Goal: Information Seeking & Learning: Understand process/instructions

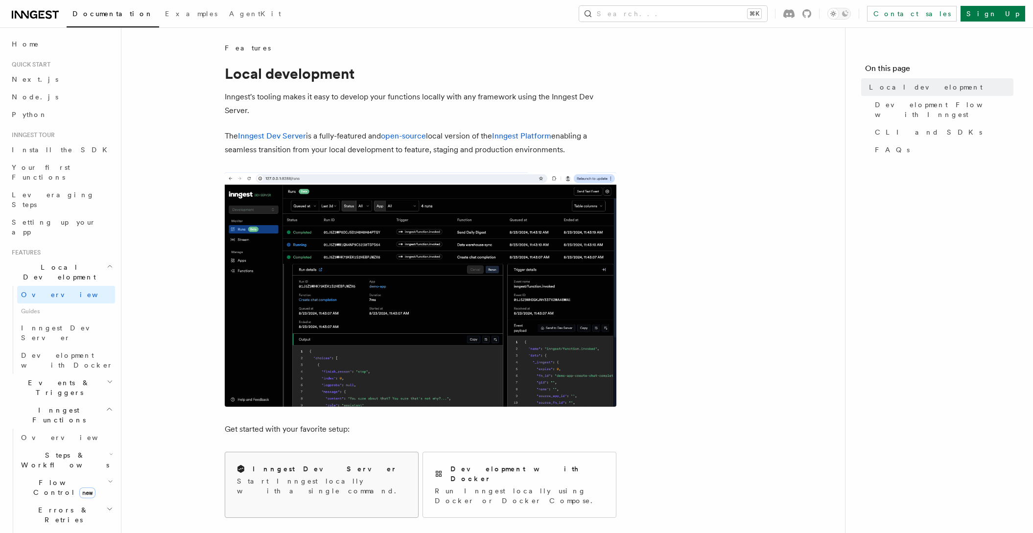
click at [311, 473] on h2 "Inngest Dev Server" at bounding box center [325, 469] width 144 height 10
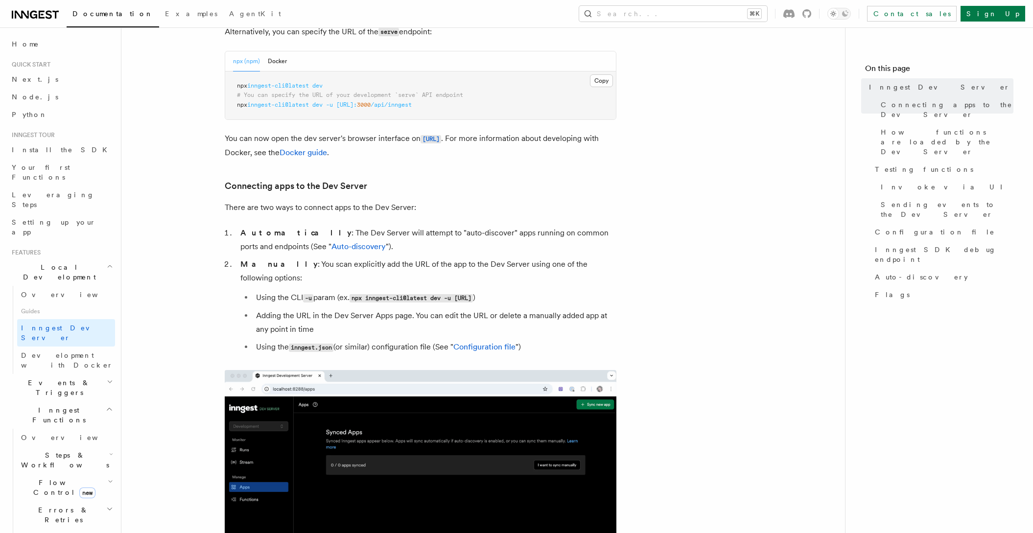
scroll to position [423, 0]
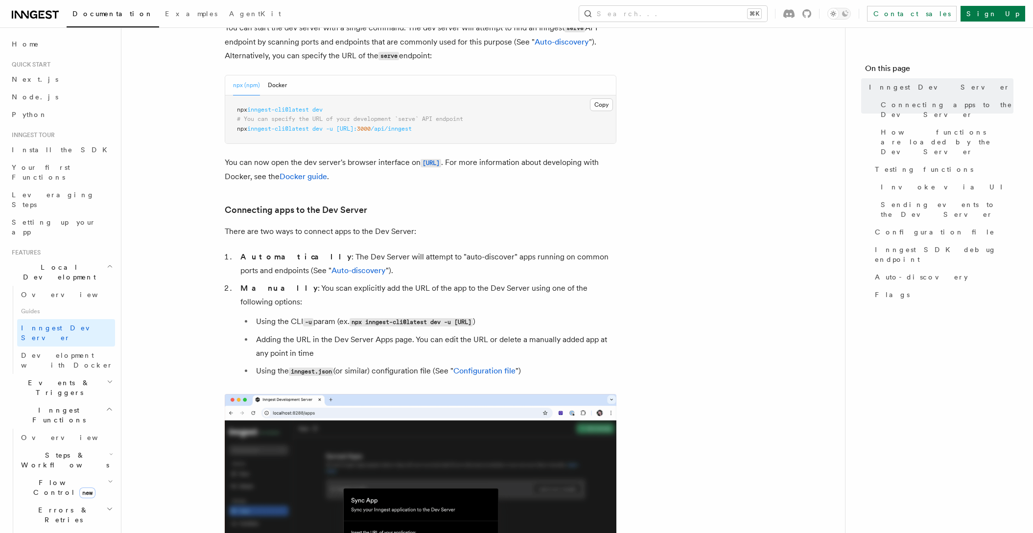
click at [465, 127] on pre "npx inngest-cli@latest dev # You can specify the URL of your development `serve…" at bounding box center [420, 119] width 391 height 48
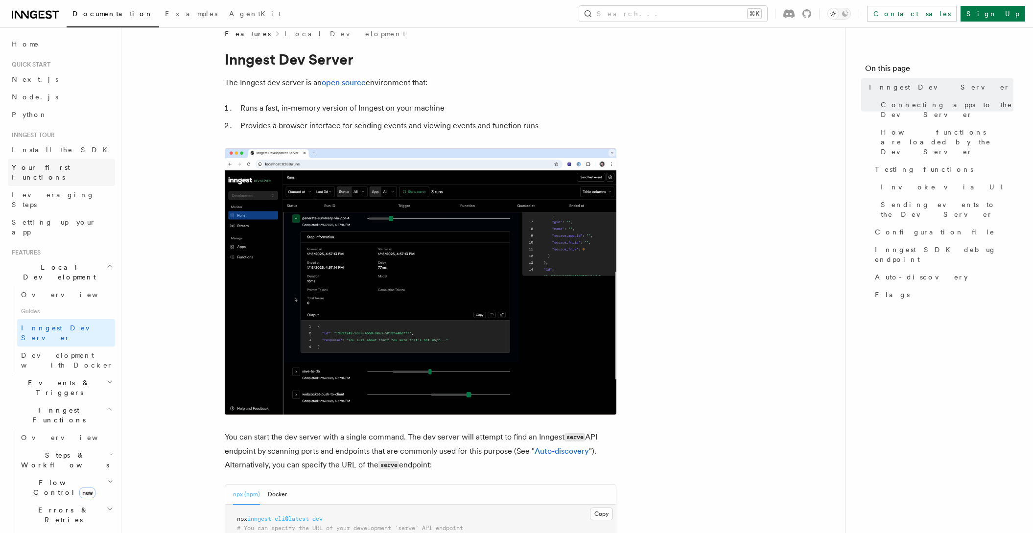
scroll to position [7, 0]
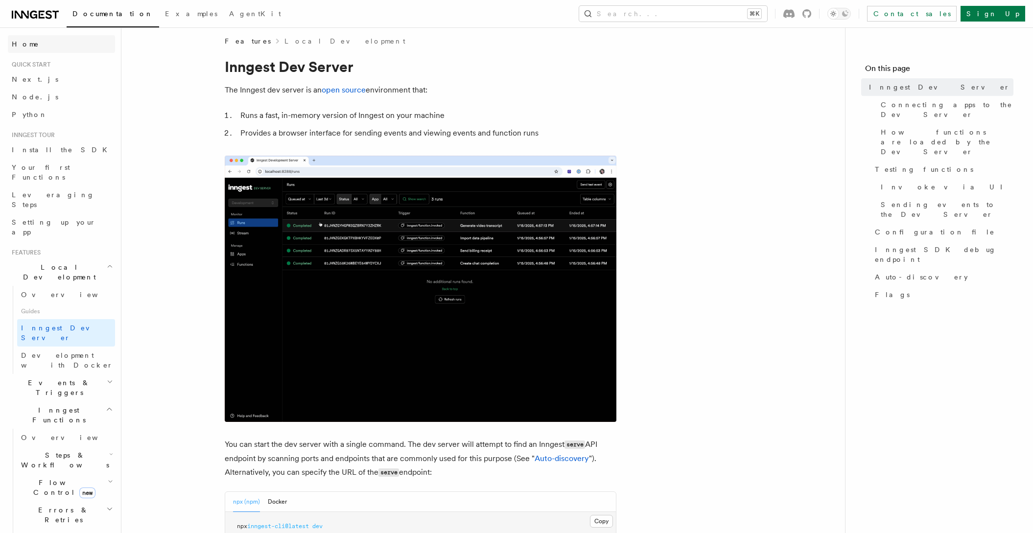
click at [41, 45] on link "Home" at bounding box center [61, 44] width 107 height 18
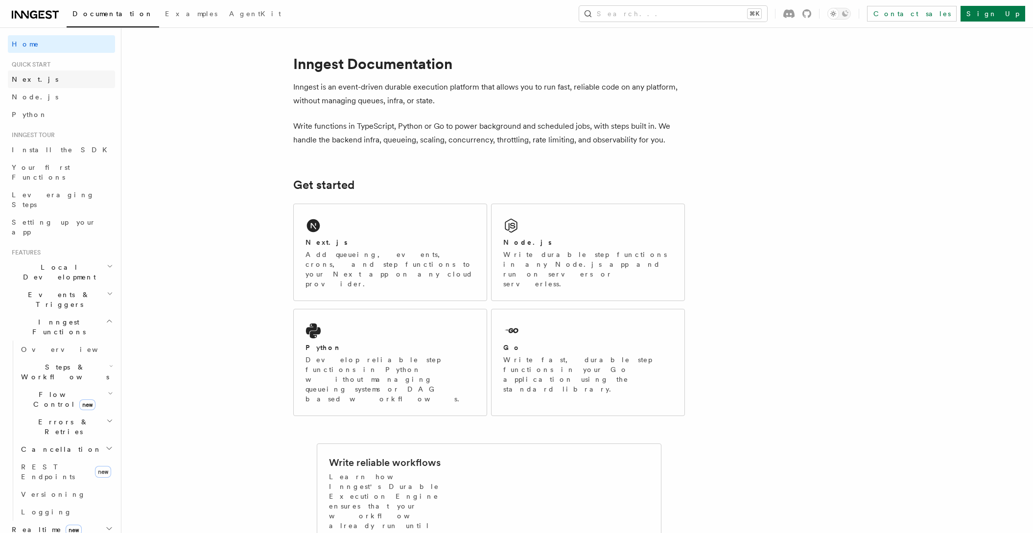
click at [41, 78] on link "Next.js" at bounding box center [61, 79] width 107 height 18
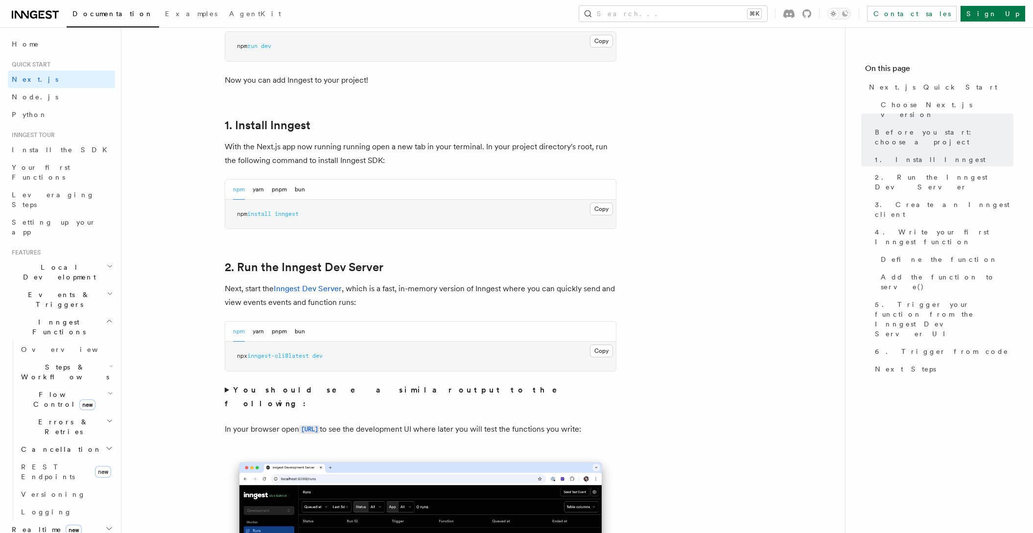
scroll to position [509, 0]
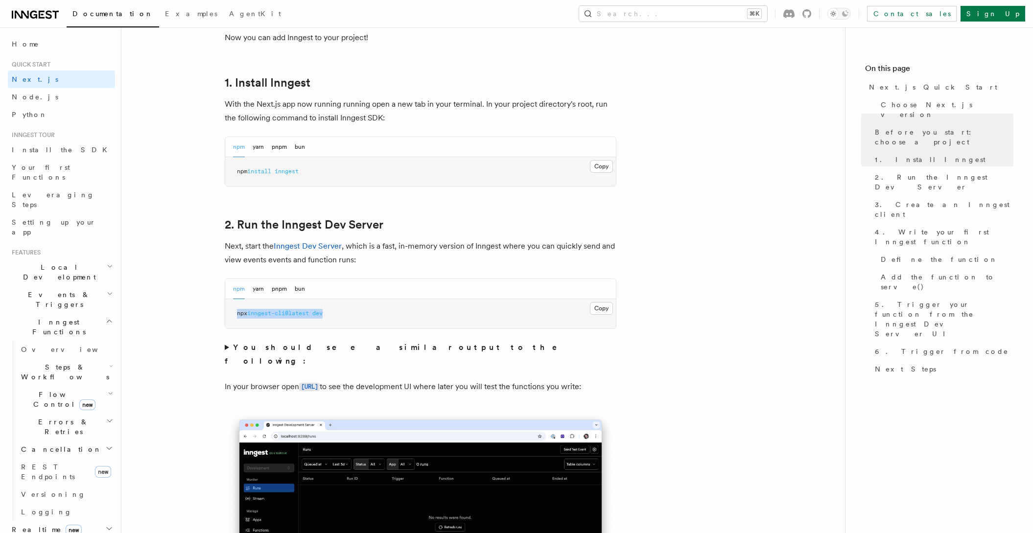
drag, startPoint x: 341, startPoint y: 312, endPoint x: 220, endPoint y: 312, distance: 120.9
copy span "npx inngest-cli@latest dev"
